Goal: Information Seeking & Learning: Check status

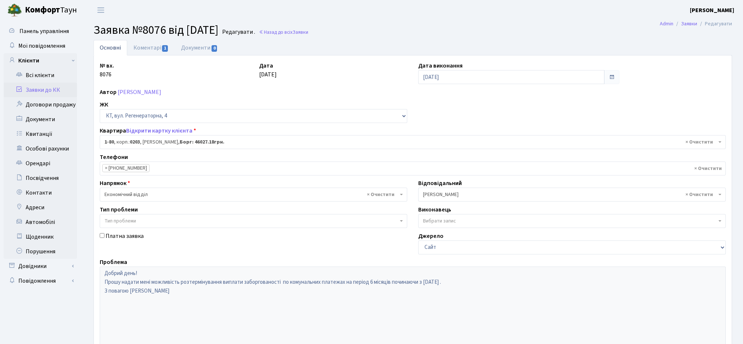
select select "80"
click at [34, 87] on link "Заявки до КК" at bounding box center [40, 90] width 73 height 15
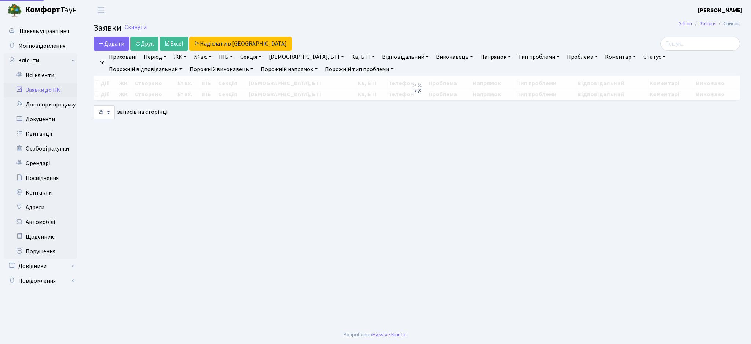
select select "25"
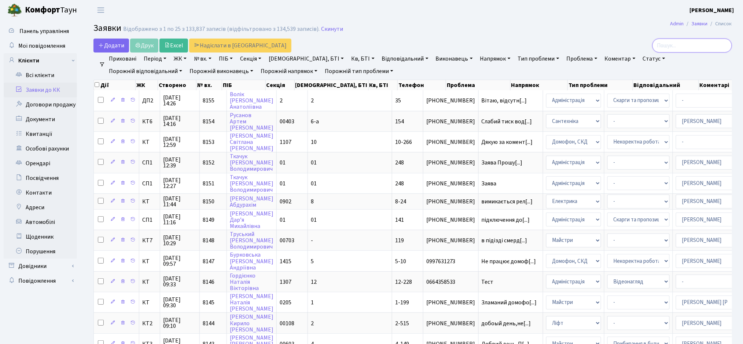
click at [672, 45] on input "search" at bounding box center [693, 46] width 80 height 14
click at [34, 77] on link "Всі клієнти" at bounding box center [40, 75] width 73 height 15
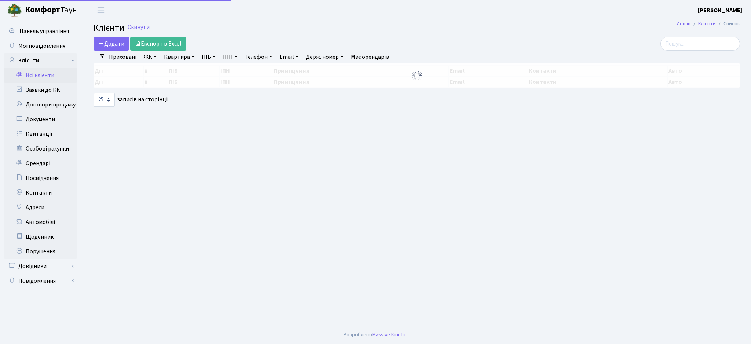
select select "25"
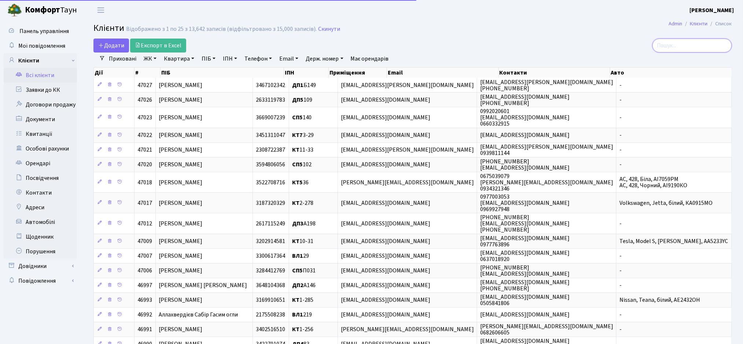
click at [703, 44] on input "search" at bounding box center [693, 46] width 80 height 14
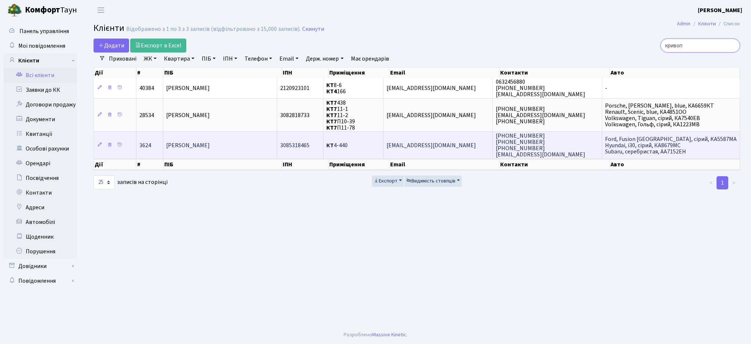
type input "кривоп"
click at [454, 149] on td "[EMAIL_ADDRESS][DOMAIN_NAME]" at bounding box center [438, 144] width 109 height 27
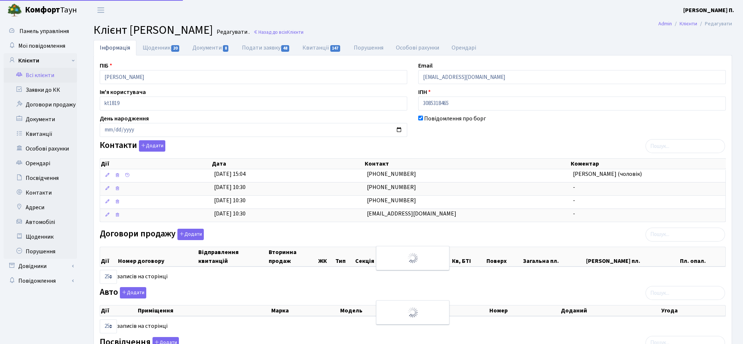
select select "25"
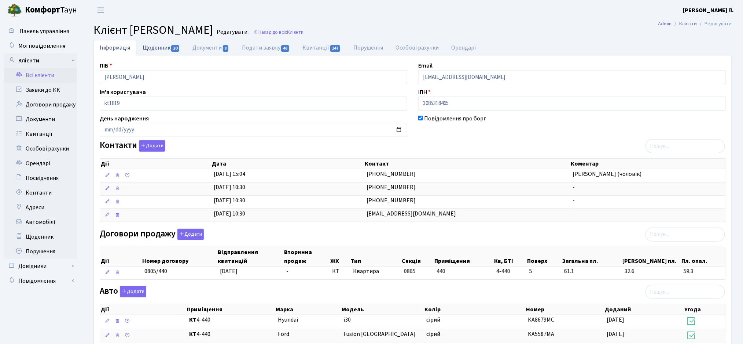
click at [158, 52] on link "Щоденник 20" at bounding box center [161, 47] width 50 height 15
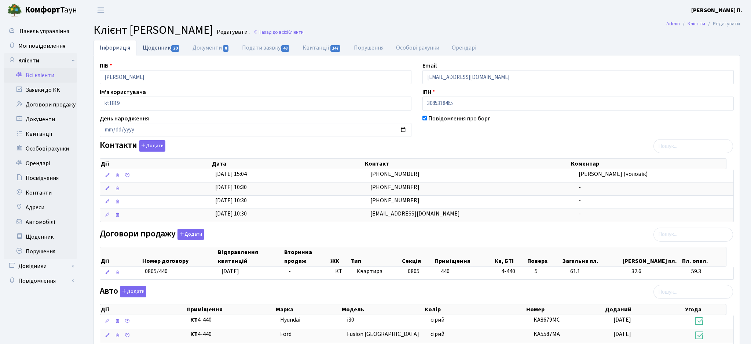
select select "25"
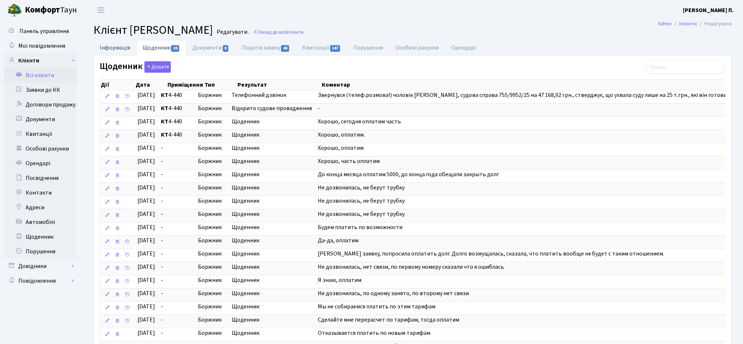
click at [108, 47] on link "Інформація" at bounding box center [115, 47] width 43 height 15
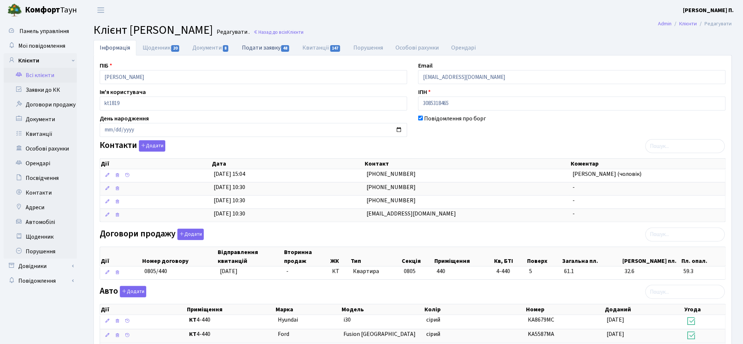
click at [265, 48] on link "Подати заявку 48" at bounding box center [266, 47] width 61 height 15
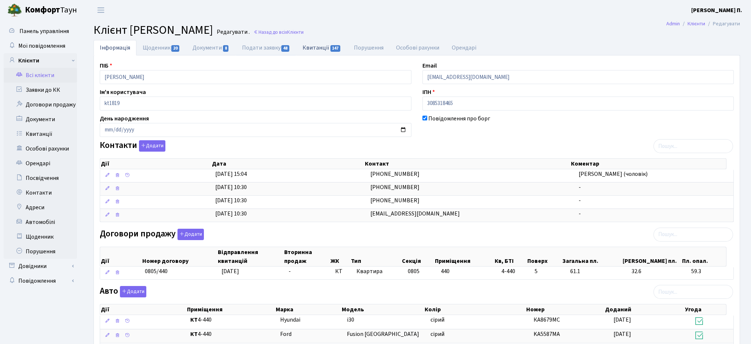
select select "25"
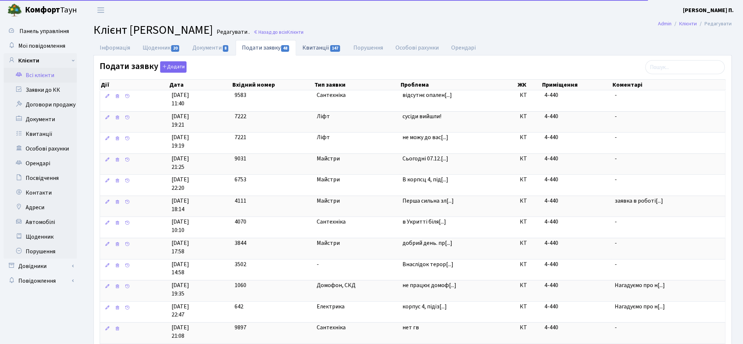
click at [315, 47] on link "Квитанції 147" at bounding box center [321, 47] width 51 height 15
select select "25"
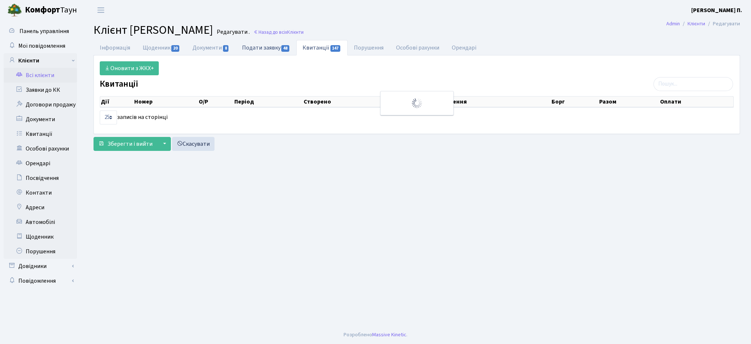
click at [255, 51] on link "Подати заявку 48" at bounding box center [266, 47] width 61 height 15
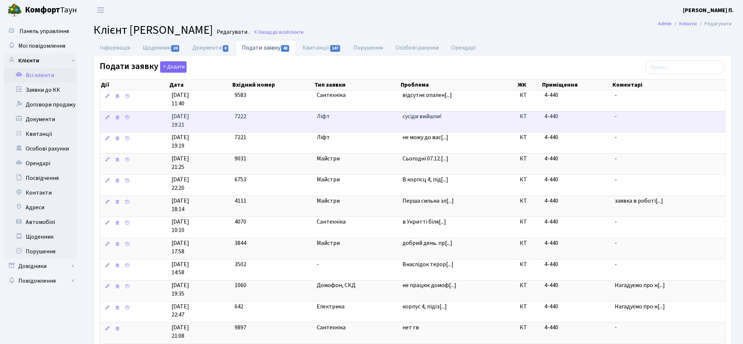
click at [419, 116] on span "сусіди вийшли!" at bounding box center [458, 116] width 111 height 8
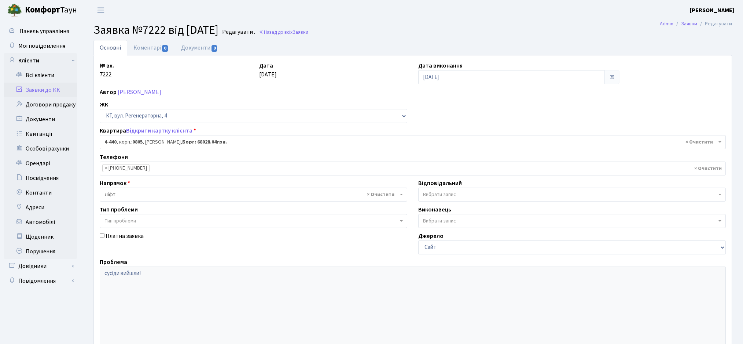
select select "1899"
click at [160, 131] on link "Відкрити картку клієнта" at bounding box center [159, 131] width 66 height 8
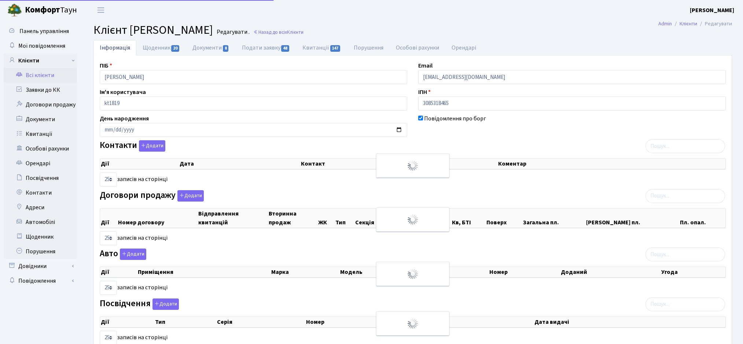
select select "25"
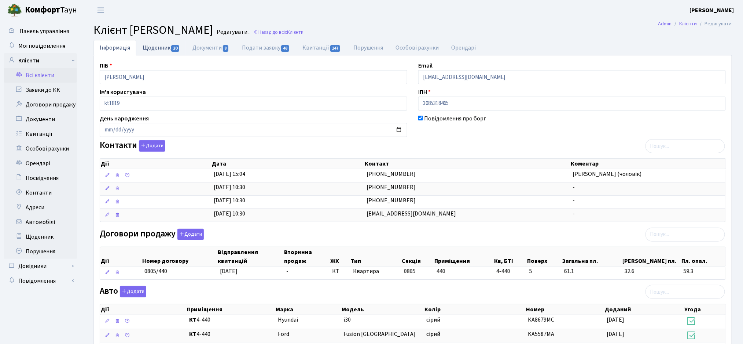
click at [162, 48] on link "Щоденник 20" at bounding box center [161, 47] width 50 height 15
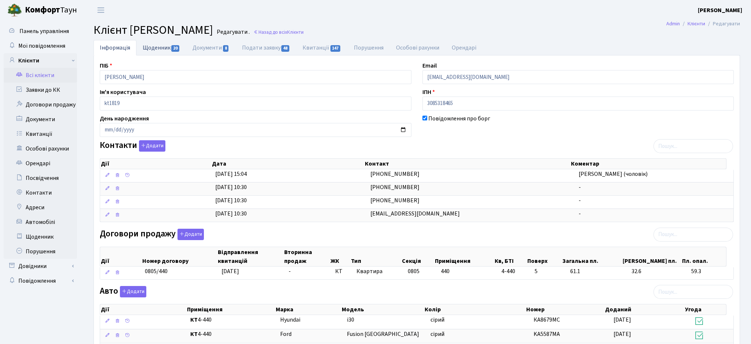
select select "25"
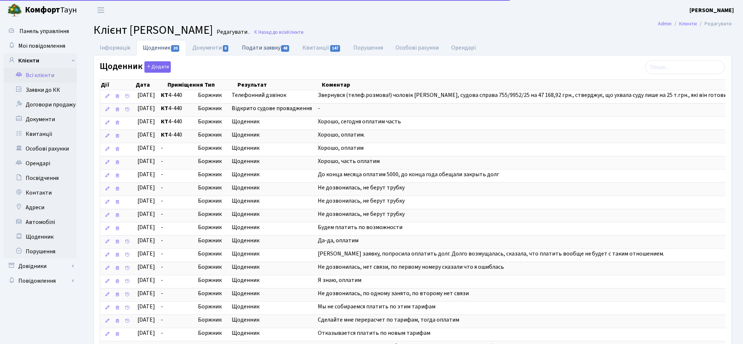
click at [273, 51] on link "Подати заявку 48" at bounding box center [266, 47] width 61 height 15
select select "25"
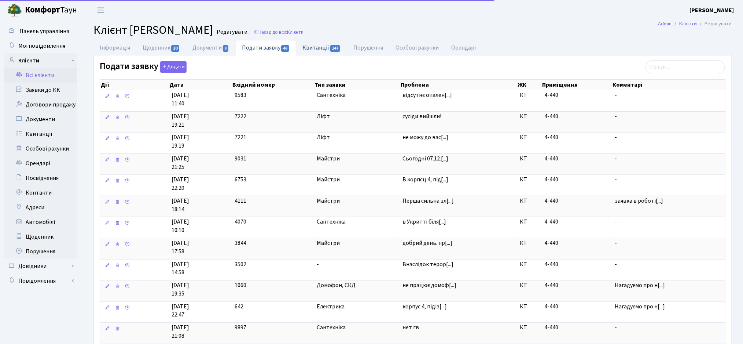
click at [318, 45] on link "Квитанції 147" at bounding box center [321, 47] width 51 height 15
select select "25"
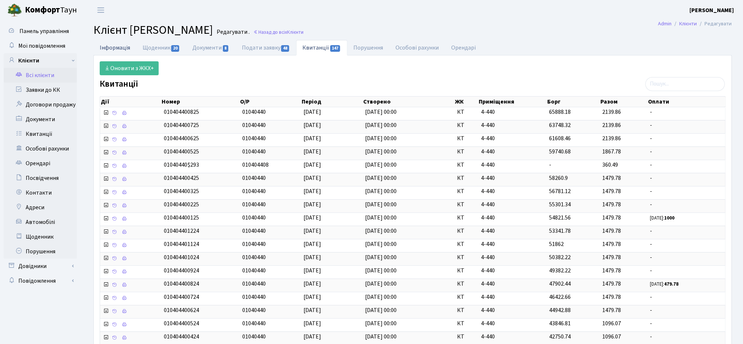
click at [113, 50] on link "Інформація" at bounding box center [115, 47] width 43 height 15
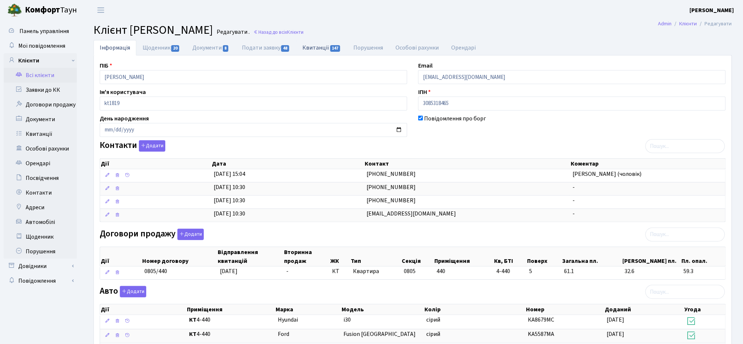
click at [317, 46] on link "Квитанції 147" at bounding box center [321, 47] width 51 height 15
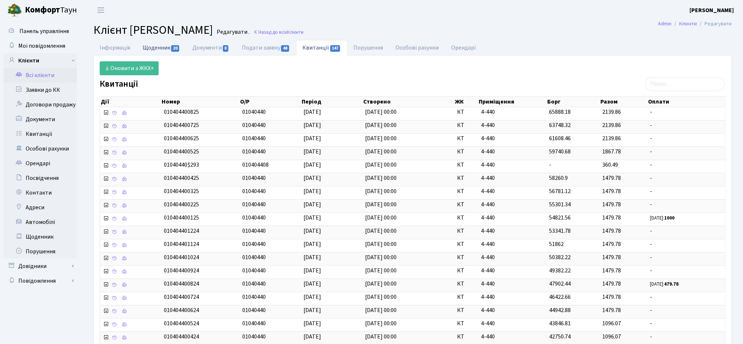
click at [143, 50] on link "Щоденник 20" at bounding box center [161, 47] width 50 height 15
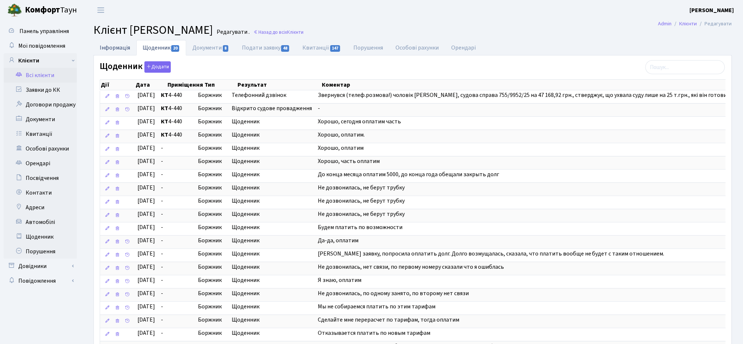
click at [127, 47] on link "Інформація" at bounding box center [115, 47] width 43 height 15
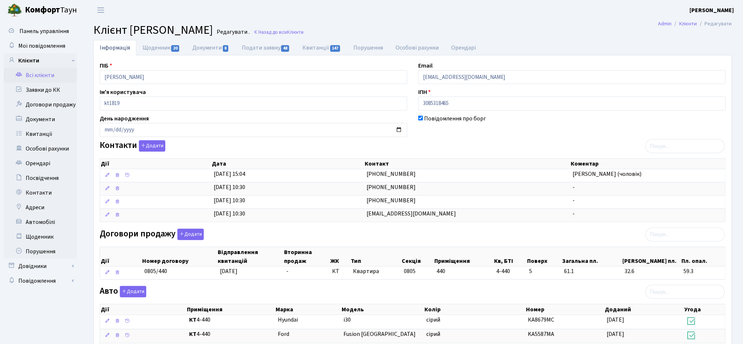
click at [462, 133] on div "Повідомлення про борг" at bounding box center [572, 125] width 319 height 23
click at [314, 47] on link "Квитанції 147" at bounding box center [321, 47] width 51 height 15
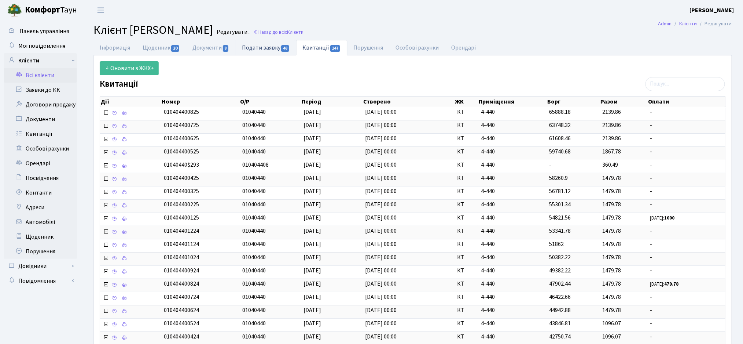
click at [268, 45] on link "Подати заявку 48" at bounding box center [266, 47] width 61 height 15
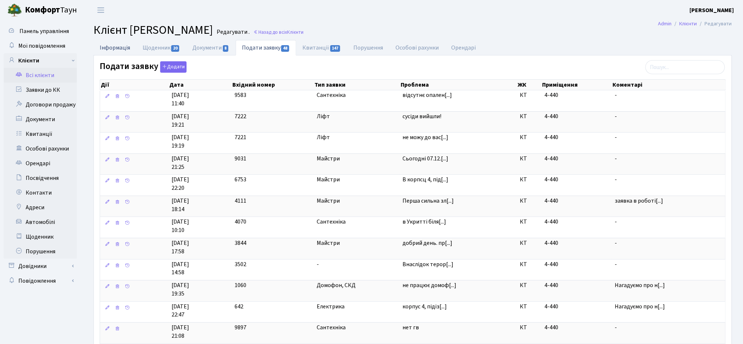
click at [107, 44] on link "Інформація" at bounding box center [115, 47] width 43 height 15
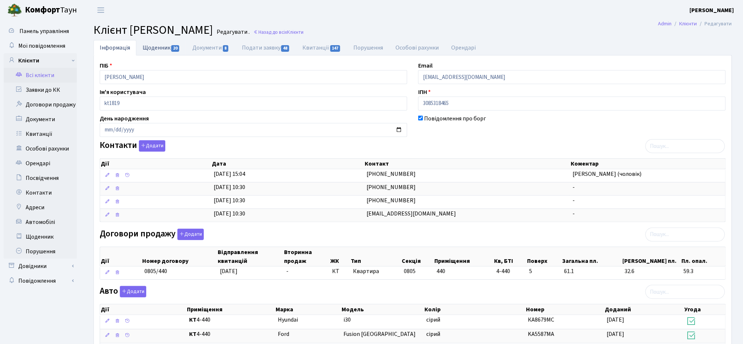
click at [143, 48] on link "Щоденник 20" at bounding box center [161, 47] width 50 height 15
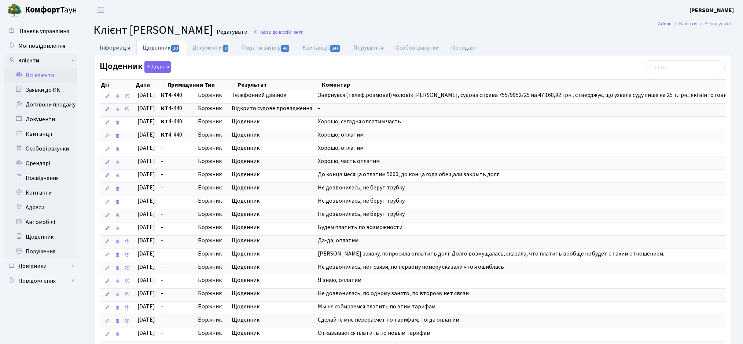
click at [121, 48] on link "Інформація" at bounding box center [115, 47] width 43 height 15
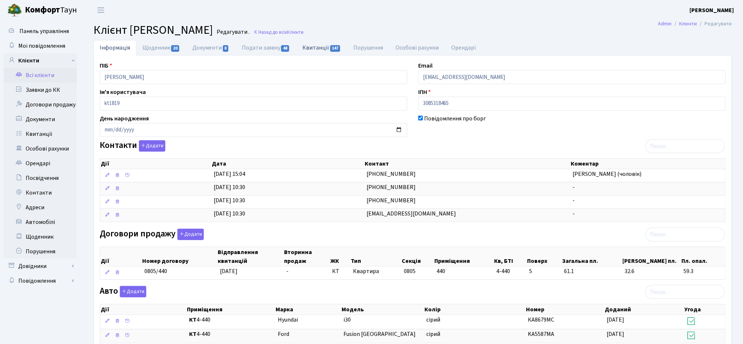
click at [330, 50] on link "Квитанції 147" at bounding box center [321, 47] width 51 height 15
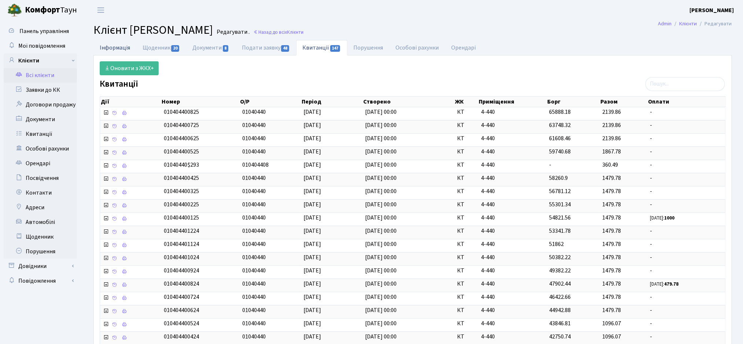
click at [109, 49] on link "Інформація" at bounding box center [115, 47] width 43 height 15
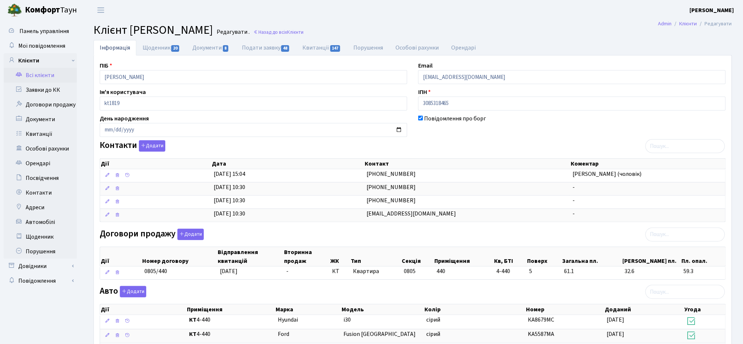
click at [452, 146] on div "Контакти Додати Дії Дата Контакт Коментар Дії Дата Контакт Коментар" at bounding box center [412, 182] width 637 height 85
click at [457, 140] on div "Контакти Додати Дії Дата Контакт Коментар Дії Дата Контакт Коментар" at bounding box center [412, 182] width 637 height 85
click at [319, 50] on link "Квитанції 147" at bounding box center [321, 47] width 51 height 15
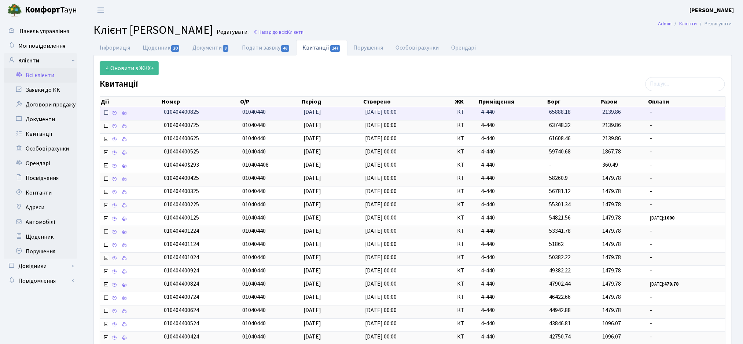
click at [106, 114] on icon at bounding box center [106, 113] width 6 height 6
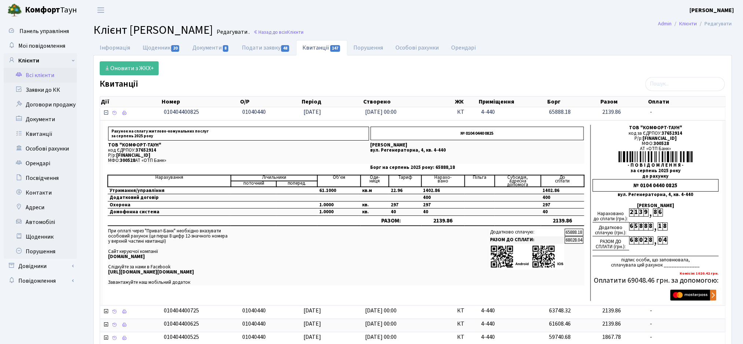
click at [106, 115] on icon at bounding box center [106, 113] width 6 height 6
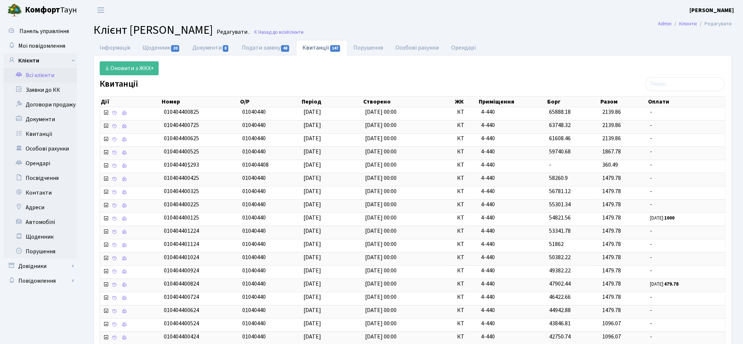
click at [407, 75] on div "Оновити з ЖКХ+" at bounding box center [412, 68] width 637 height 14
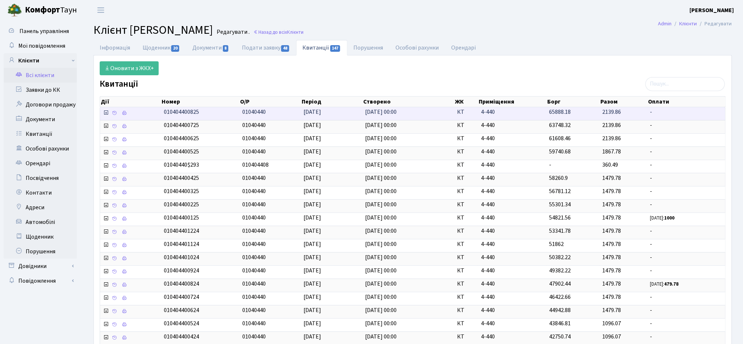
click at [105, 114] on icon at bounding box center [106, 113] width 6 height 6
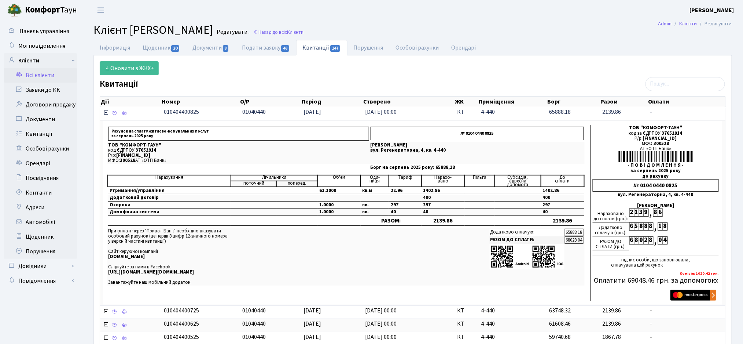
click at [103, 113] on icon at bounding box center [106, 113] width 6 height 6
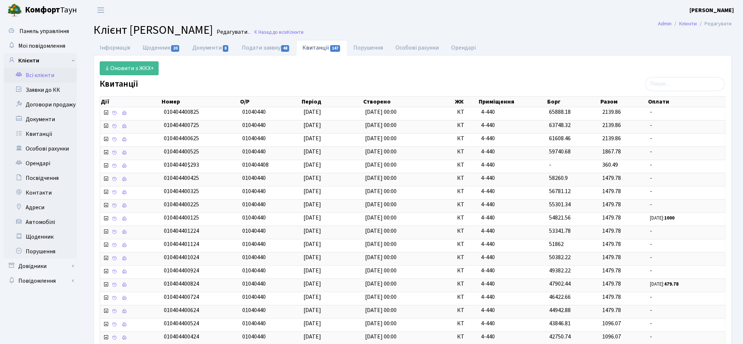
click at [565, 73] on div "Оновити з ЖКХ+" at bounding box center [412, 68] width 637 height 14
click at [113, 50] on link "Інформація" at bounding box center [115, 47] width 43 height 15
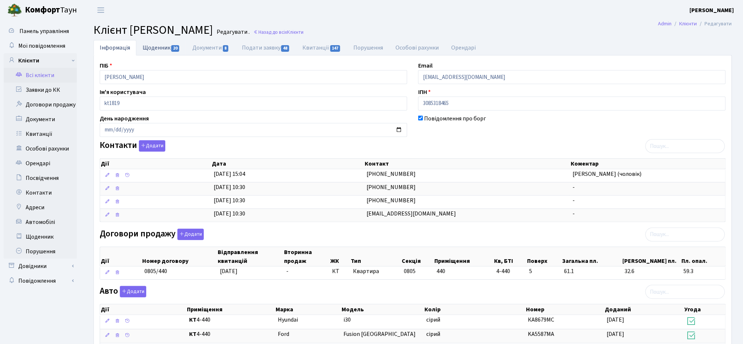
click at [162, 51] on link "Щоденник 20" at bounding box center [161, 47] width 50 height 15
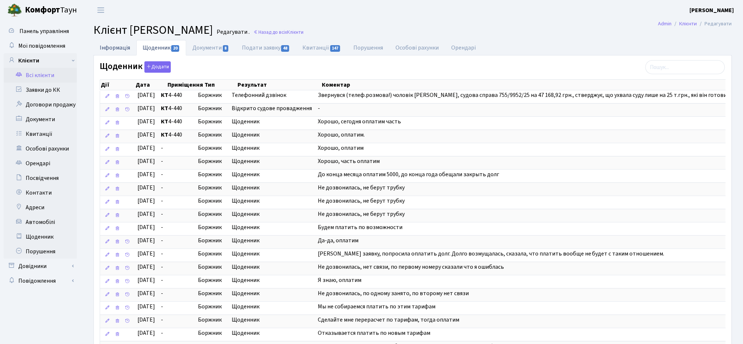
click at [122, 50] on link "Інформація" at bounding box center [115, 47] width 43 height 15
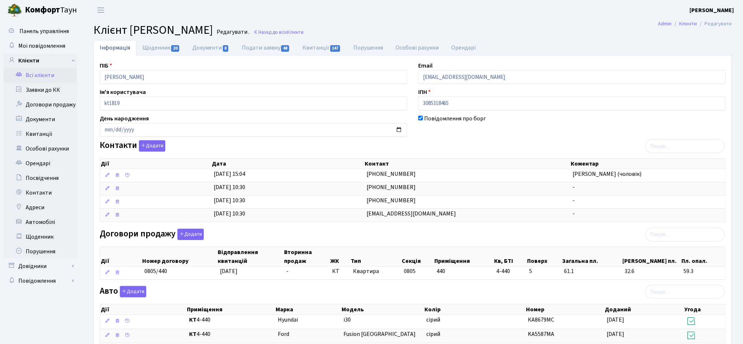
click at [465, 140] on div "Контакти Додати Дії Дата Контакт Коментар Дії Дата Контакт Коментар" at bounding box center [412, 182] width 637 height 85
click at [319, 50] on link "Квитанції 147" at bounding box center [321, 47] width 51 height 15
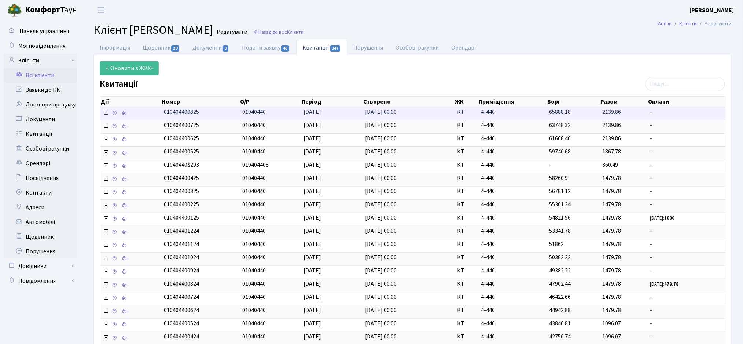
click at [104, 117] on span at bounding box center [106, 113] width 7 height 8
